Goal: Task Accomplishment & Management: Manage account settings

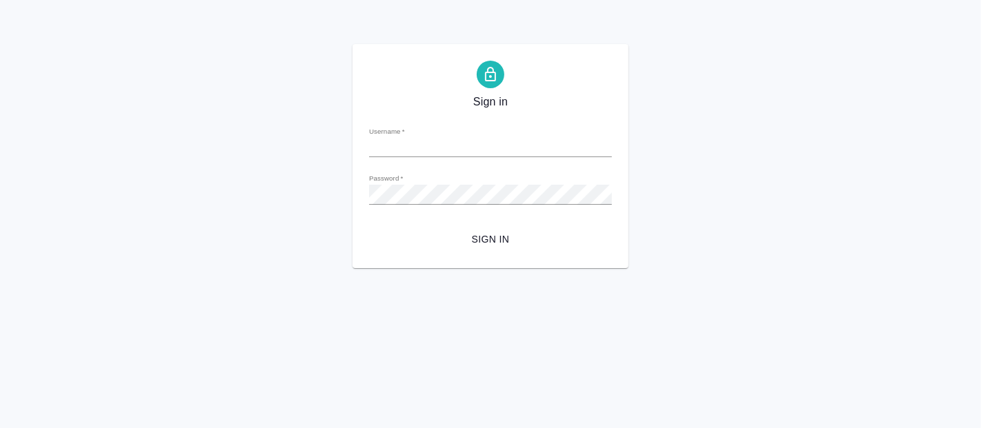
type input "e.fadeeva@awatera.com"
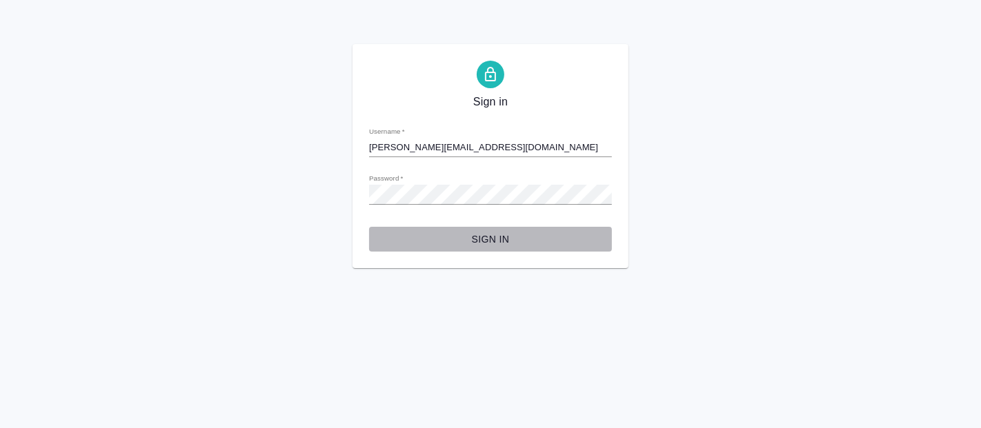
click at [486, 233] on span "Sign in" at bounding box center [490, 239] width 221 height 17
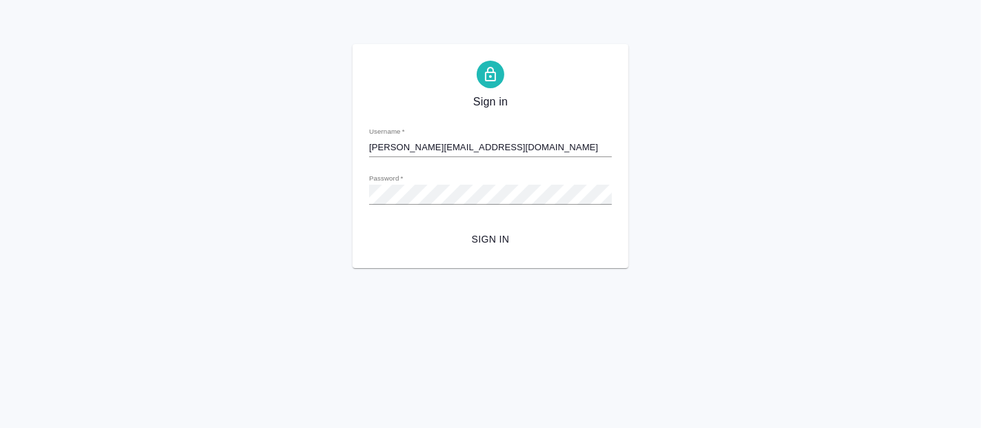
click at [920, 268] on html "Sign in Username   * e.fadeeva@awatera.com Password   * urlPath   * / Sign in" at bounding box center [490, 134] width 981 height 268
click at [487, 235] on span "Sign in" at bounding box center [490, 239] width 221 height 17
